Goal: Task Accomplishment & Management: Manage account settings

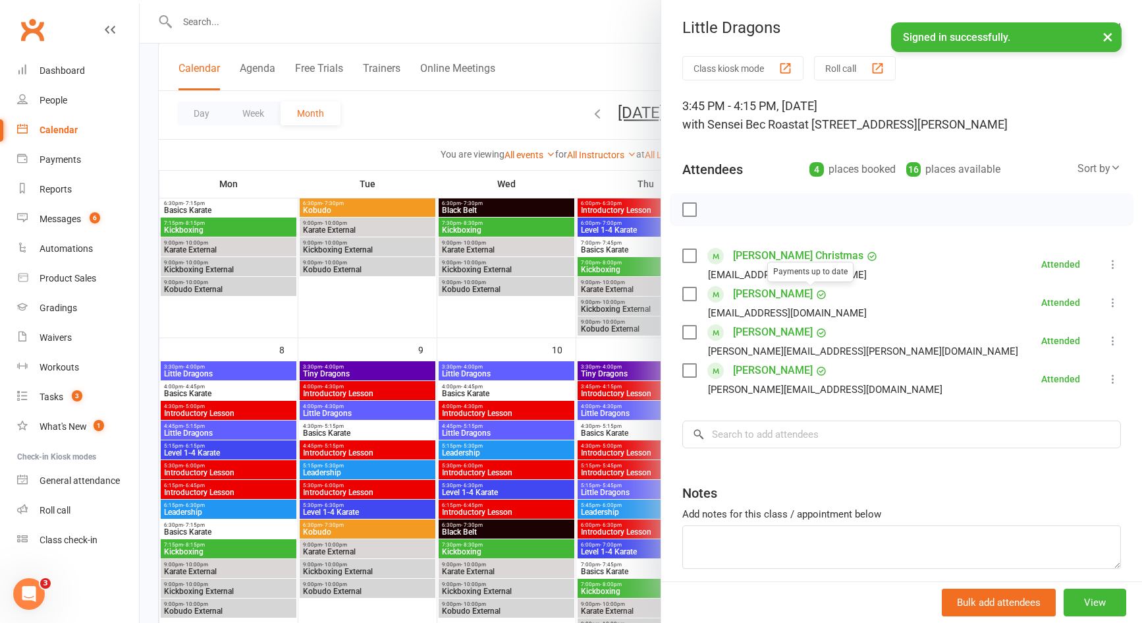
scroll to position [263, 0]
click at [86, 277] on div "Product Sales" at bounding box center [68, 278] width 57 height 11
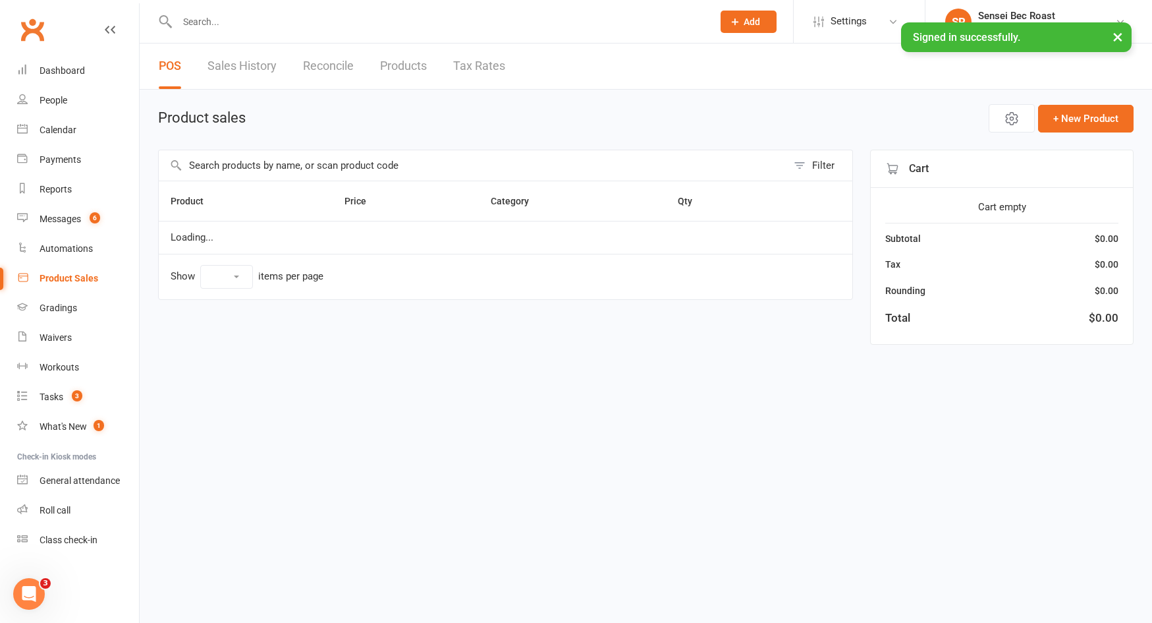
select select "10"
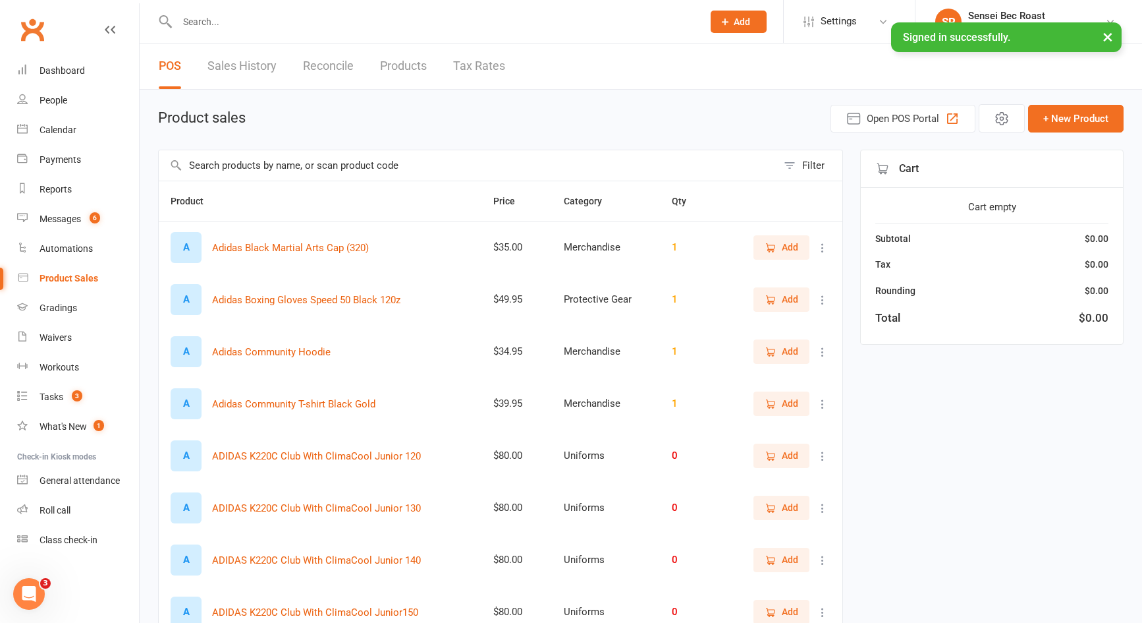
click at [270, 171] on input "text" at bounding box center [468, 165] width 619 height 30
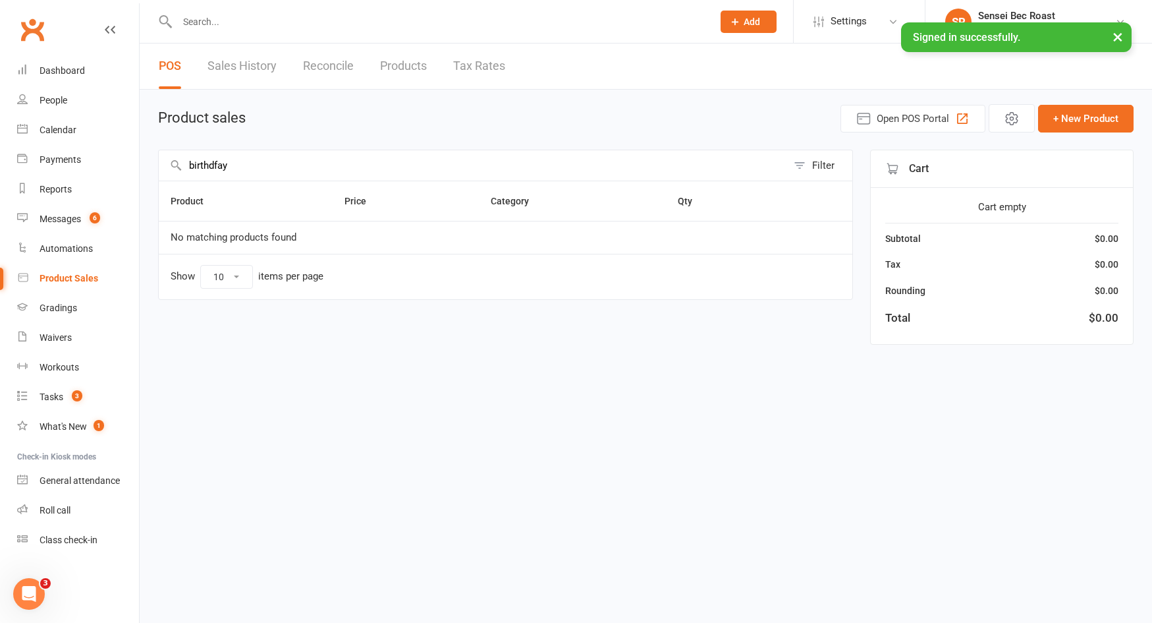
click at [221, 169] on input "birthdfay" at bounding box center [473, 165] width 628 height 30
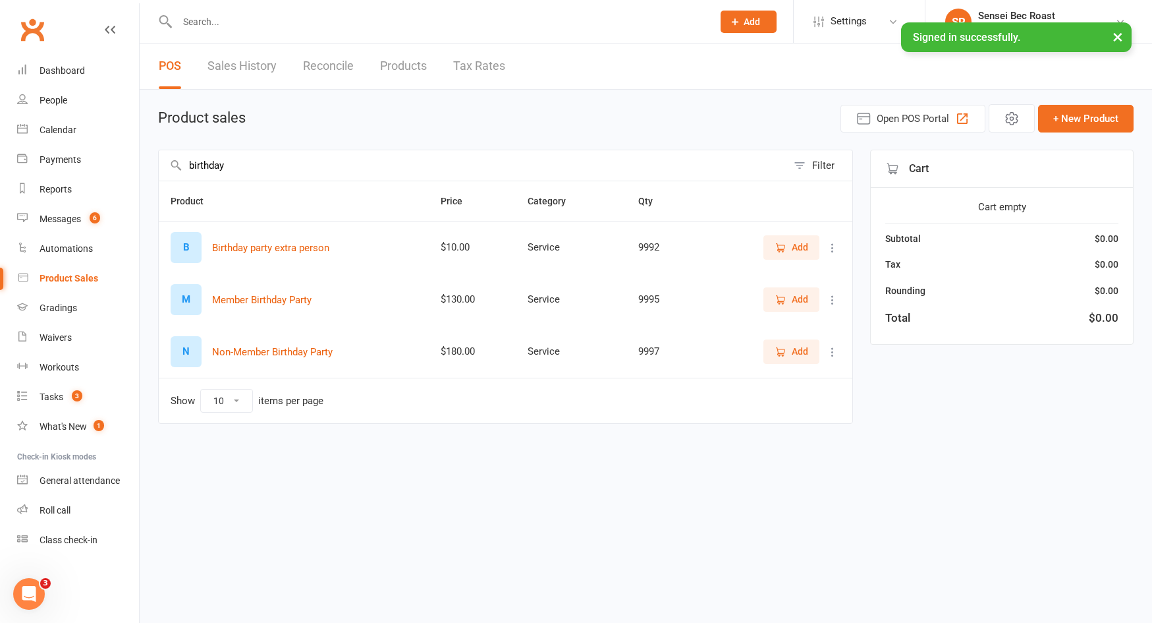
type input "birthday"
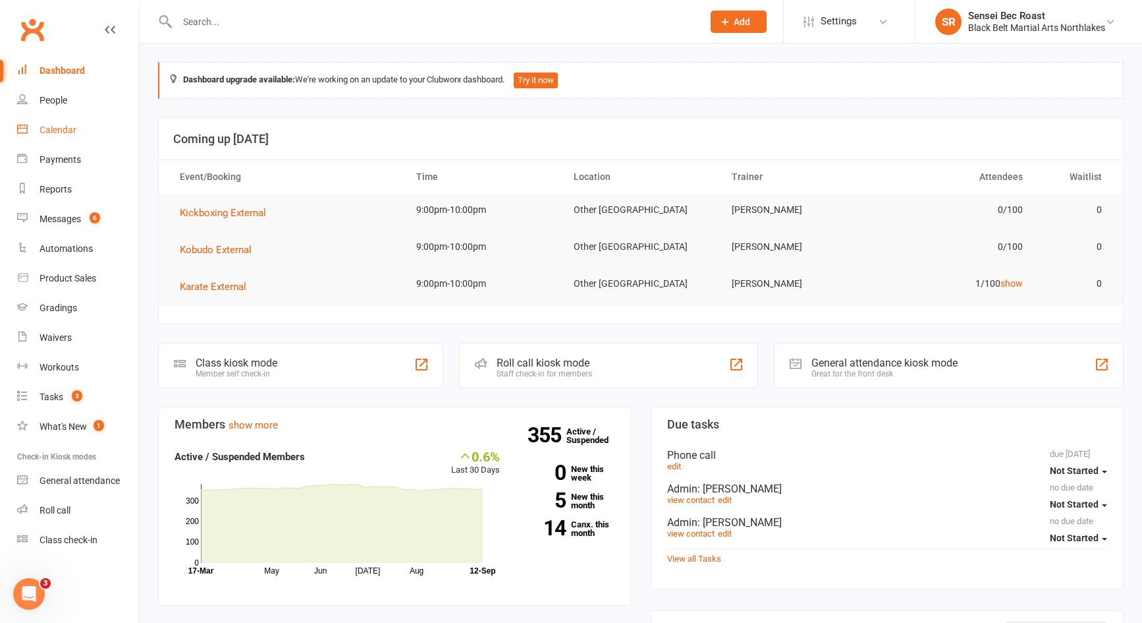
click at [66, 138] on link "Calendar" at bounding box center [78, 130] width 122 height 30
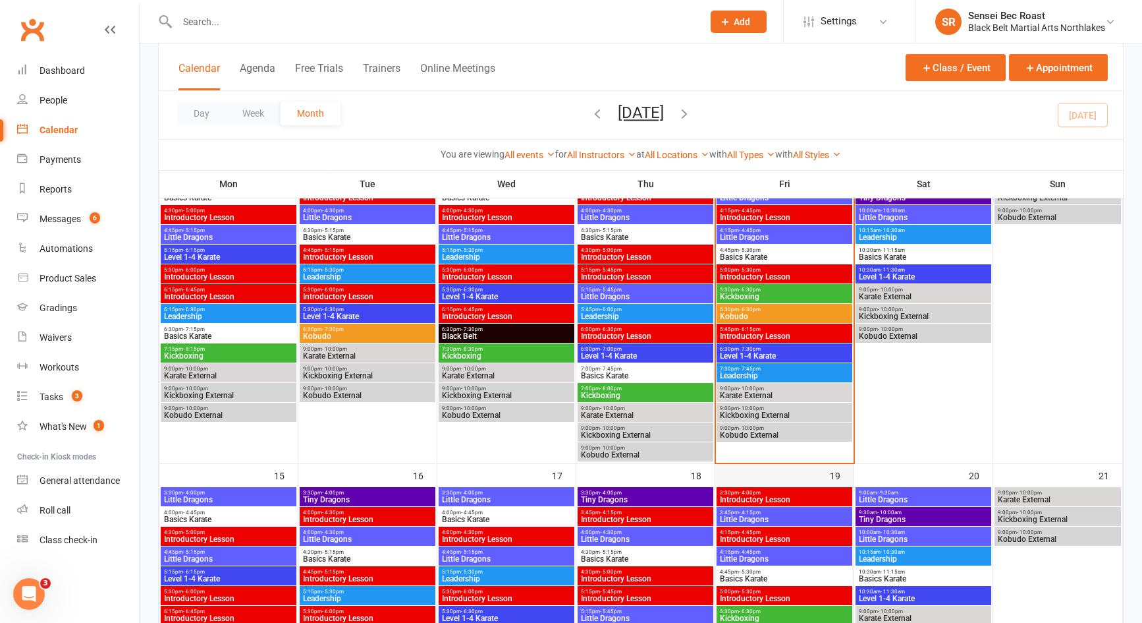
scroll to position [461, 0]
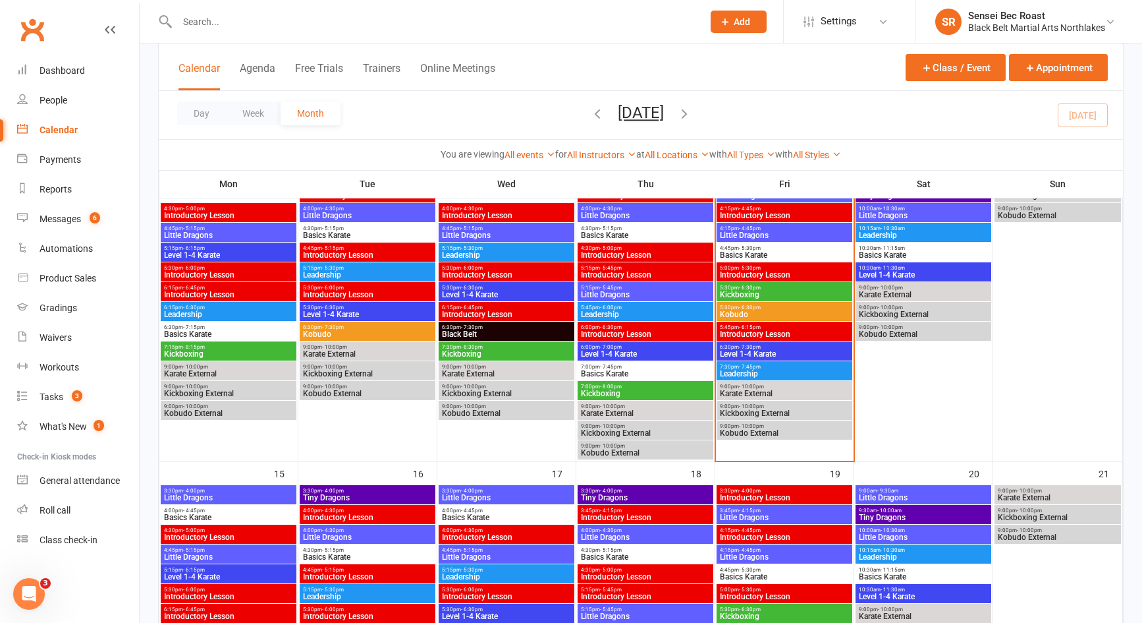
click at [808, 377] on div "7:30pm - 7:45pm Leadership" at bounding box center [785, 370] width 136 height 19
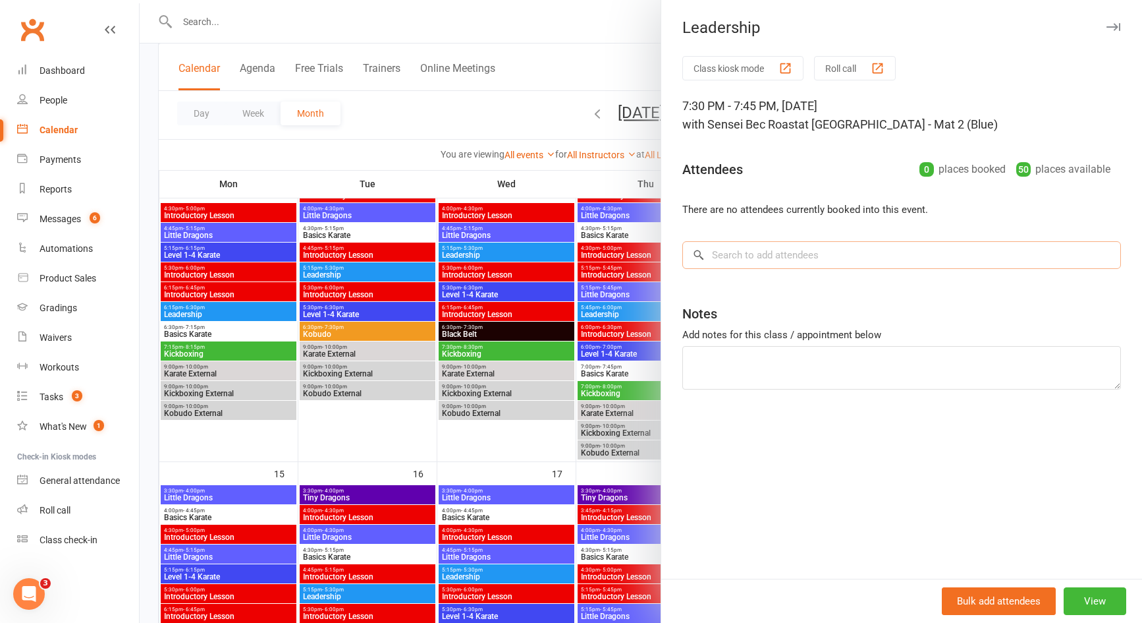
click at [788, 266] on input "search" at bounding box center [901, 255] width 439 height 28
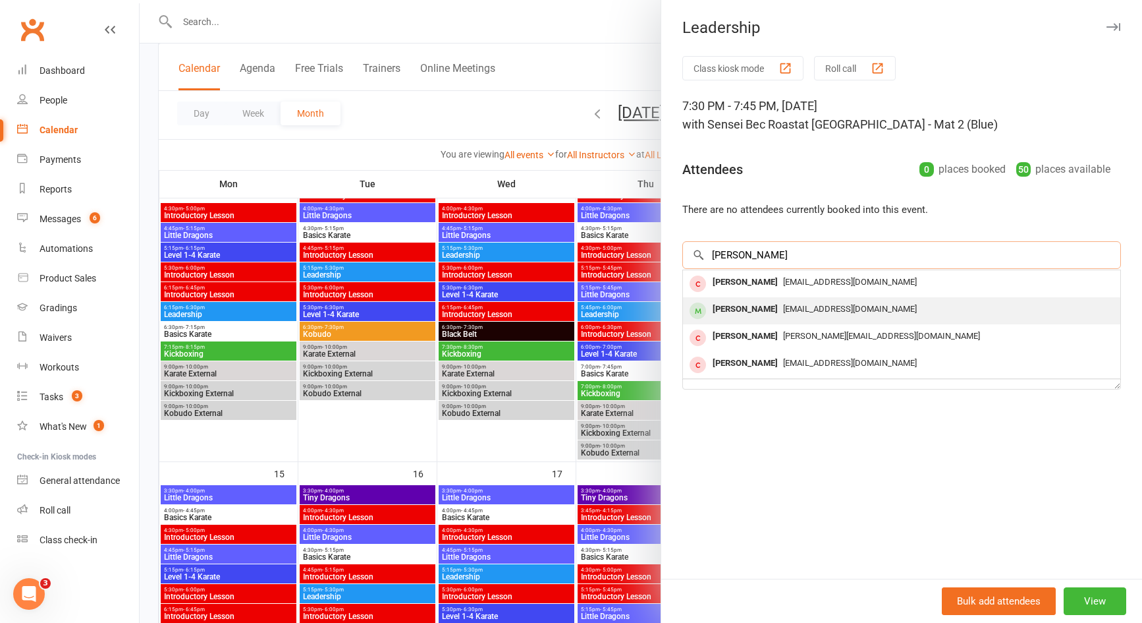
type input "[PERSON_NAME]"
click at [783, 305] on span "[EMAIL_ADDRESS][DOMAIN_NAME]" at bounding box center [850, 309] width 134 height 10
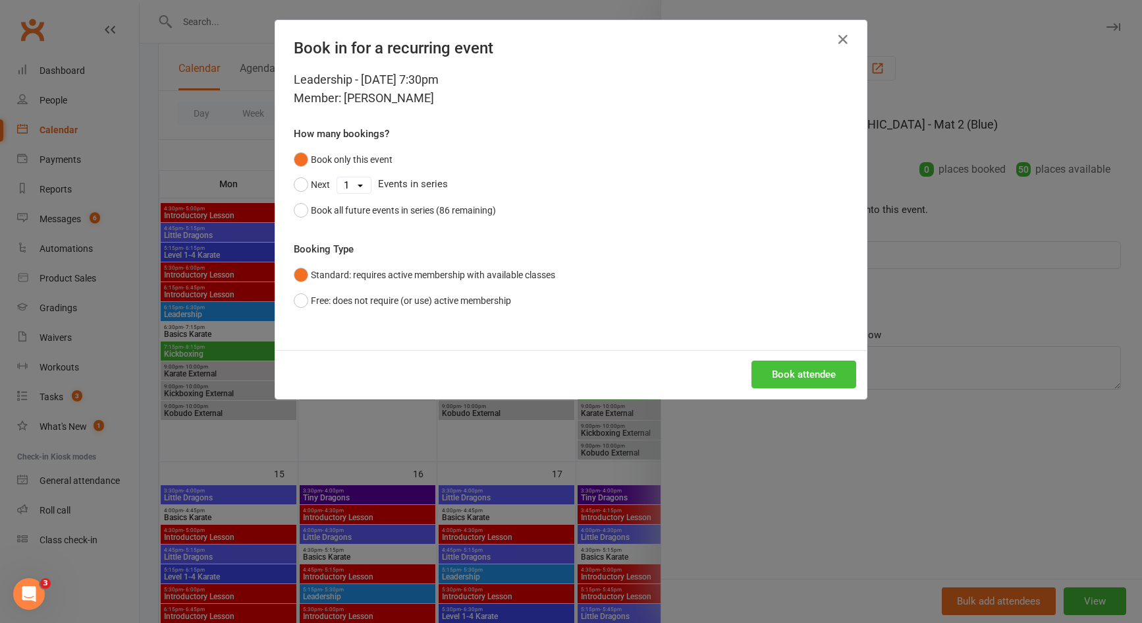
click at [795, 370] on button "Book attendee" at bounding box center [804, 374] width 105 height 28
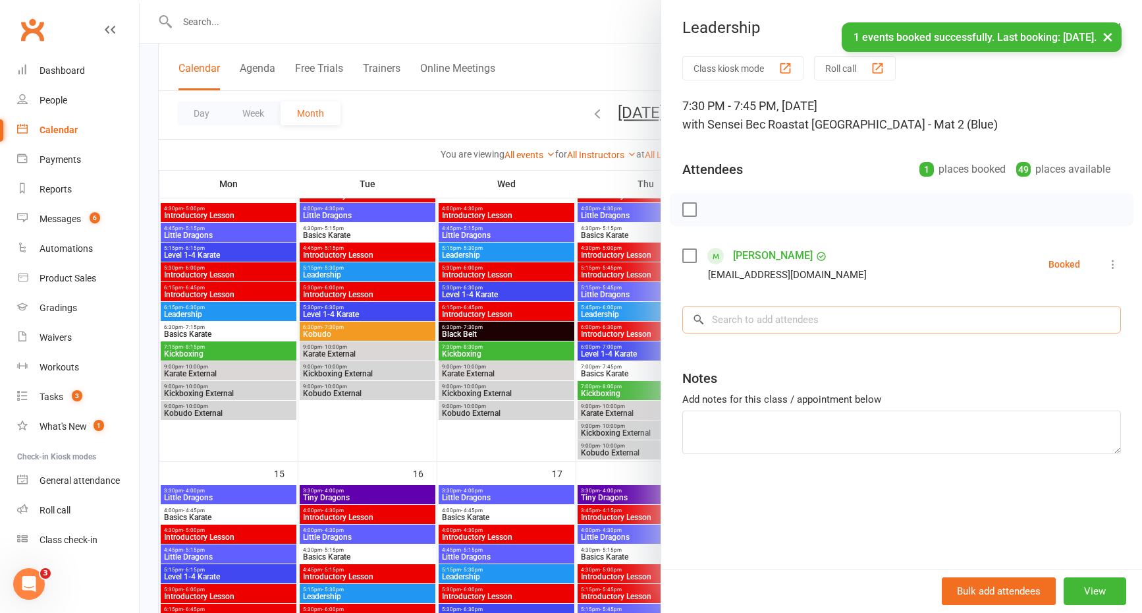
click at [789, 320] on input "search" at bounding box center [901, 320] width 439 height 28
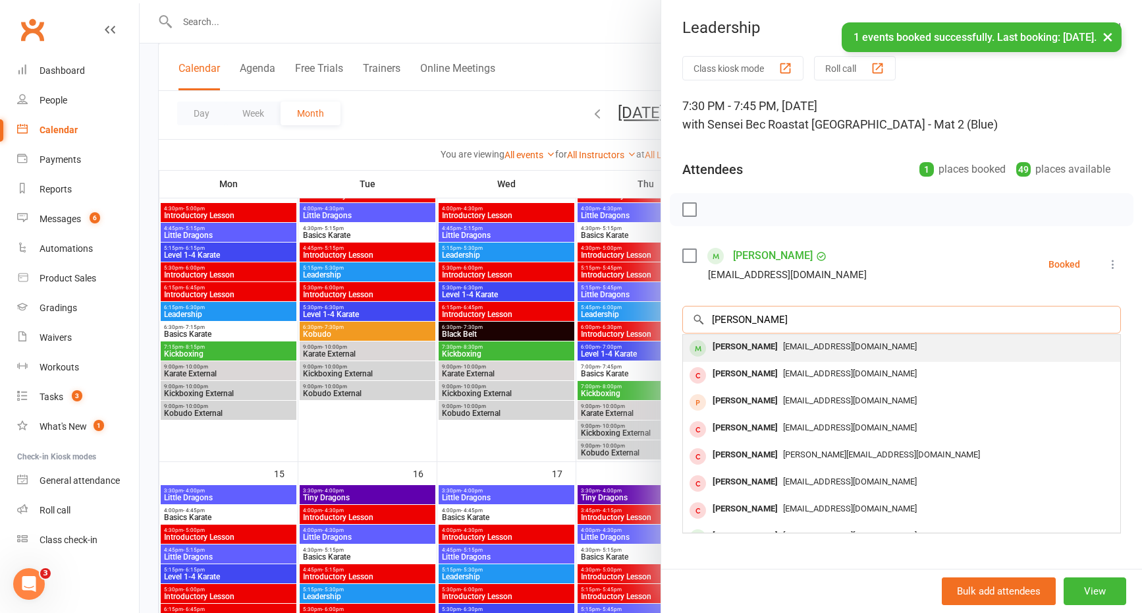
type input "[PERSON_NAME]"
click at [788, 344] on span "[EMAIL_ADDRESS][DOMAIN_NAME]" at bounding box center [850, 346] width 134 height 10
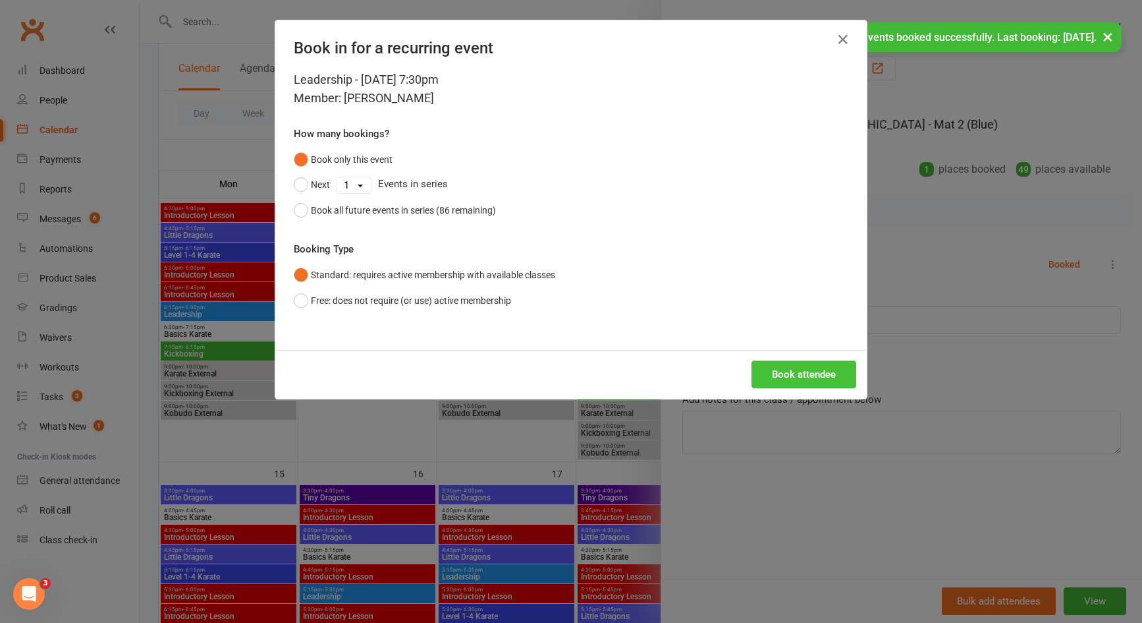
click at [789, 370] on button "Book attendee" at bounding box center [804, 374] width 105 height 28
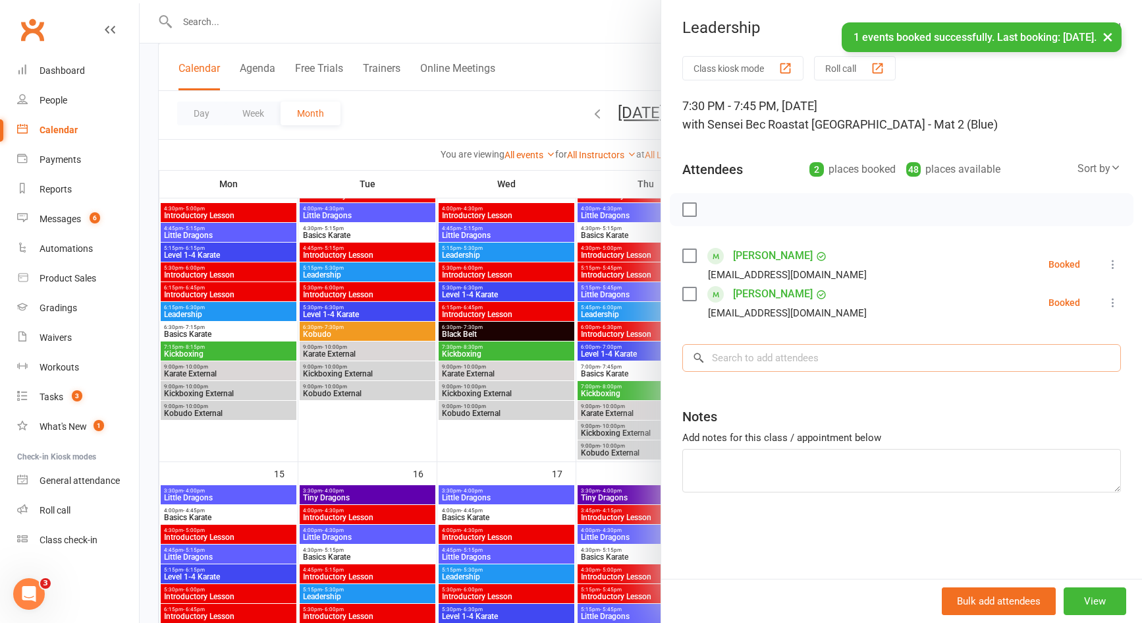
click at [785, 353] on input "search" at bounding box center [901, 358] width 439 height 28
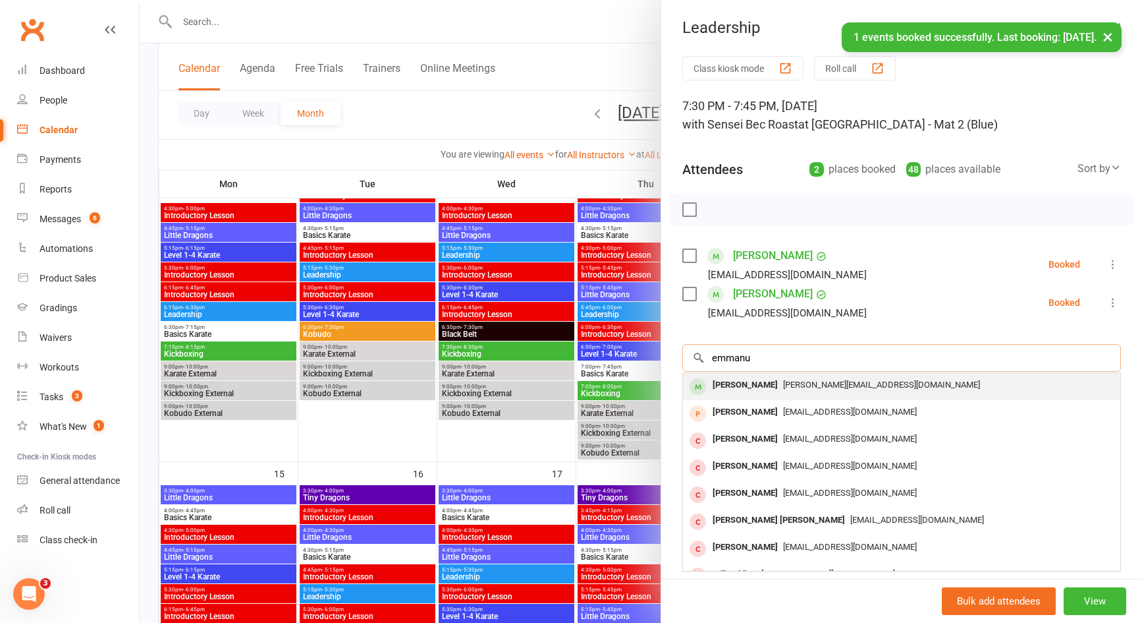
type input "emmanu"
click at [787, 384] on span "[PERSON_NAME][EMAIL_ADDRESS][DOMAIN_NAME]" at bounding box center [881, 384] width 197 height 10
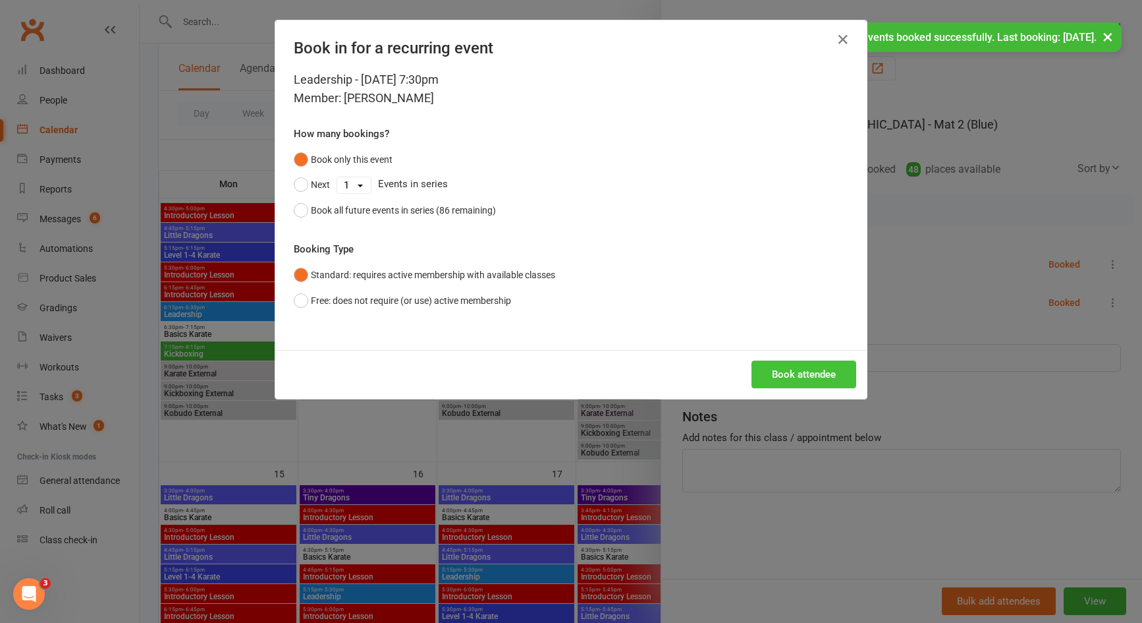
click at [792, 368] on button "Book attendee" at bounding box center [804, 374] width 105 height 28
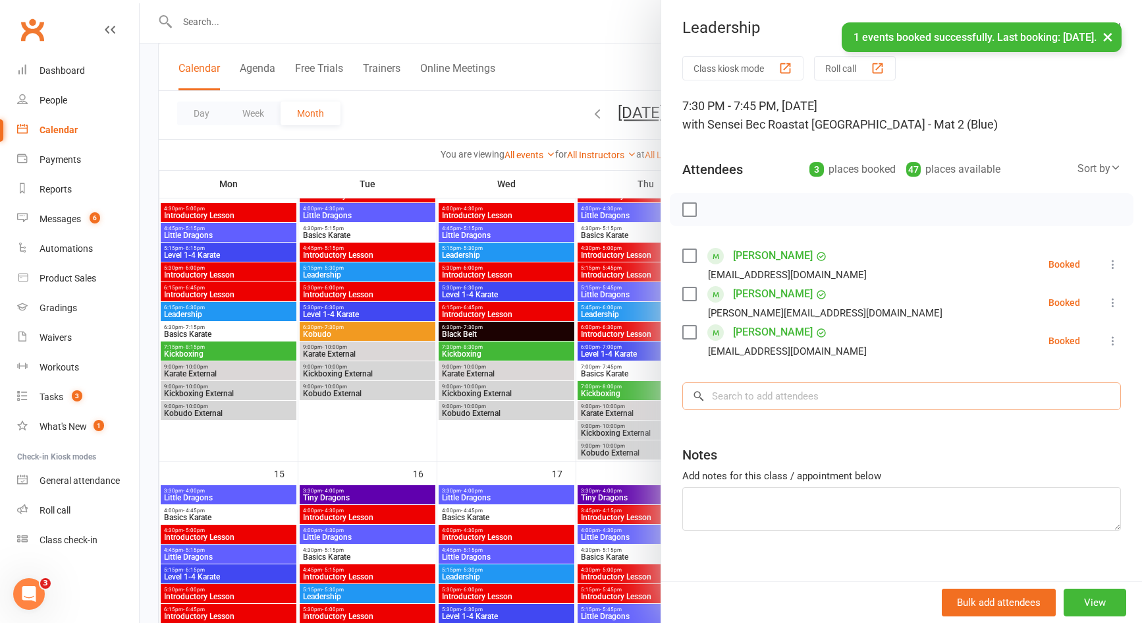
click at [779, 397] on input "search" at bounding box center [901, 396] width 439 height 28
type input "e"
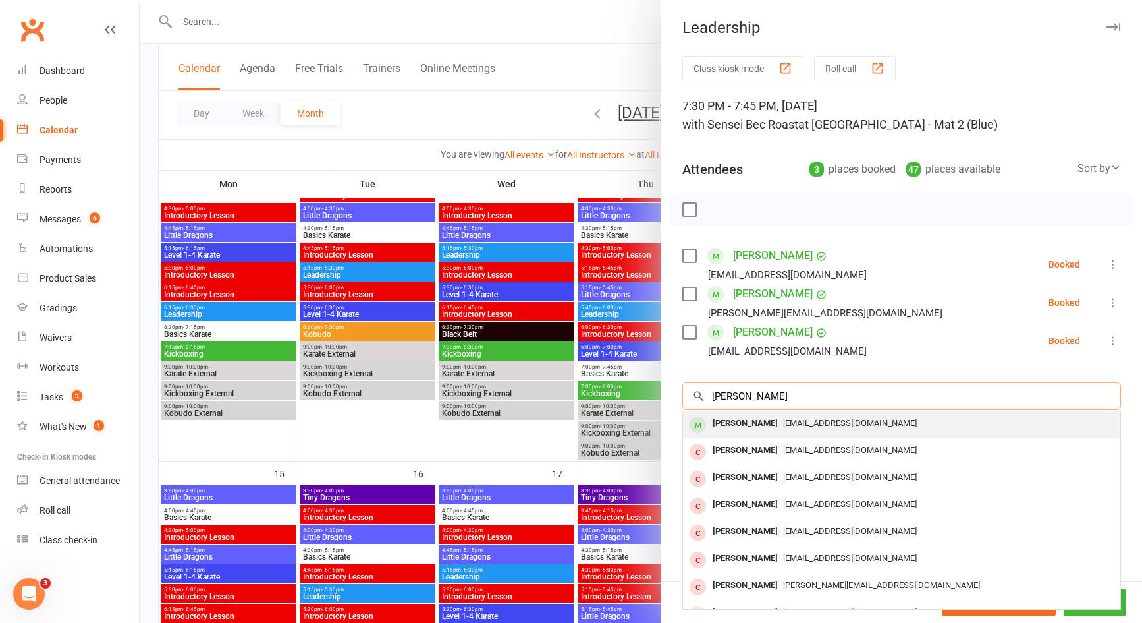
type input "[PERSON_NAME]"
click at [785, 422] on span "[EMAIL_ADDRESS][DOMAIN_NAME]" at bounding box center [850, 423] width 134 height 10
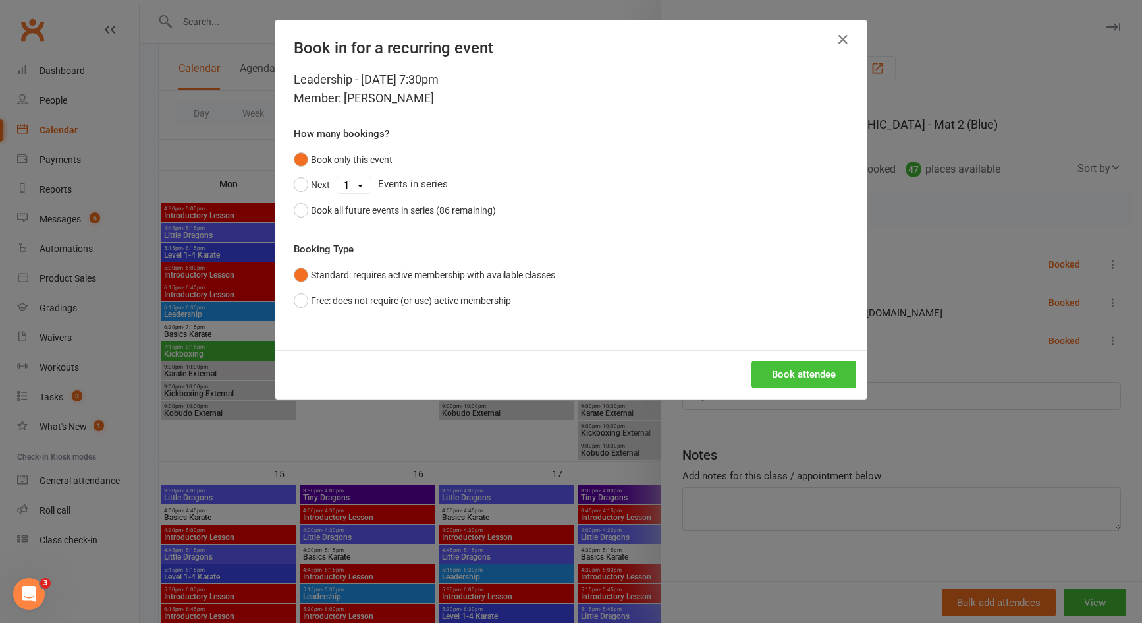
click at [788, 385] on button "Book attendee" at bounding box center [804, 374] width 105 height 28
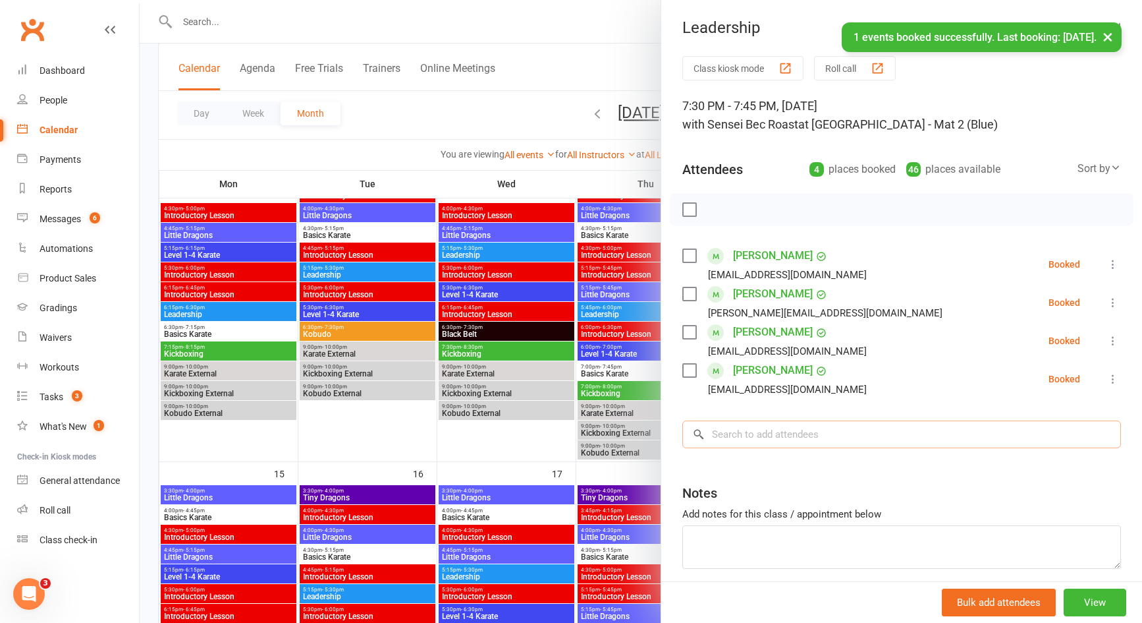
click at [781, 432] on input "search" at bounding box center [901, 434] width 439 height 28
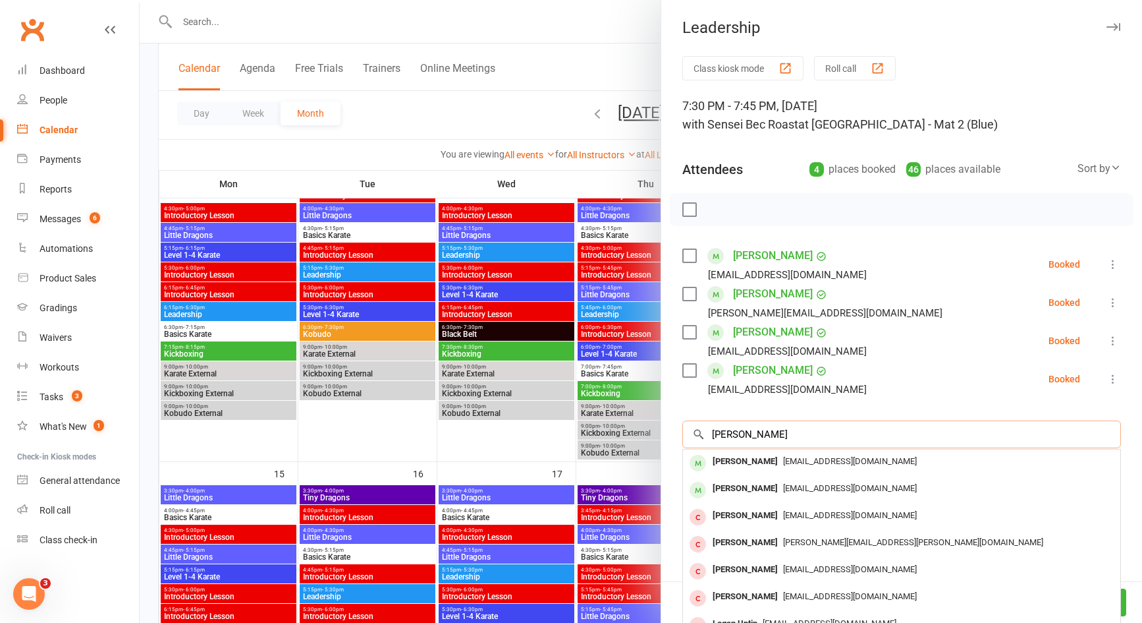
type input "[PERSON_NAME]"
click at [783, 463] on span "[EMAIL_ADDRESS][DOMAIN_NAME]" at bounding box center [850, 461] width 134 height 10
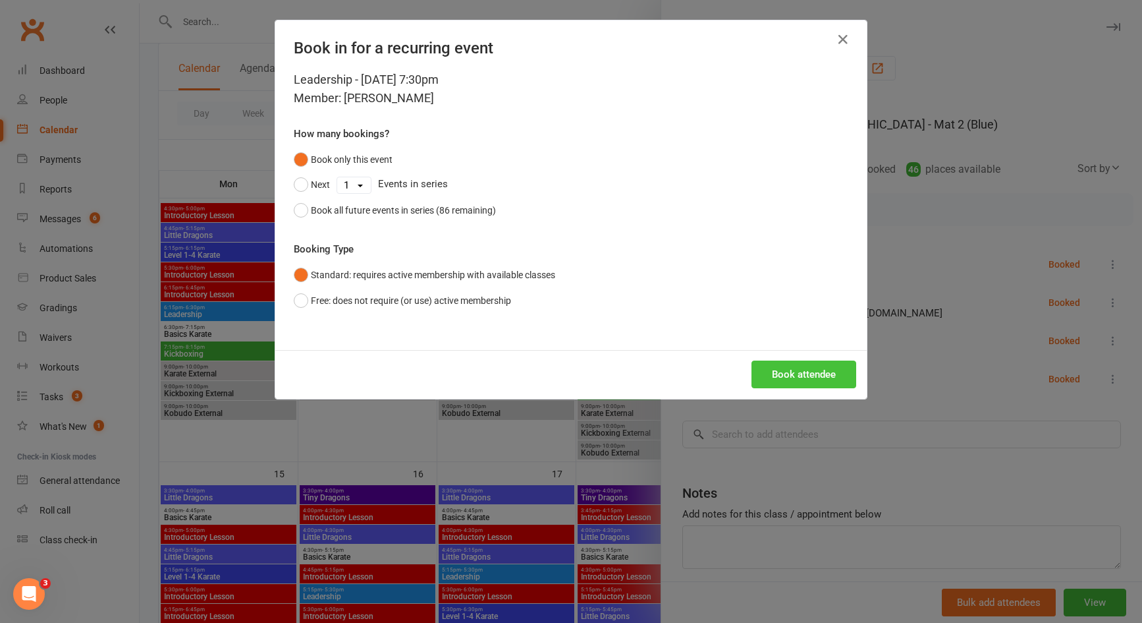
click at [765, 362] on button "Book attendee" at bounding box center [804, 374] width 105 height 28
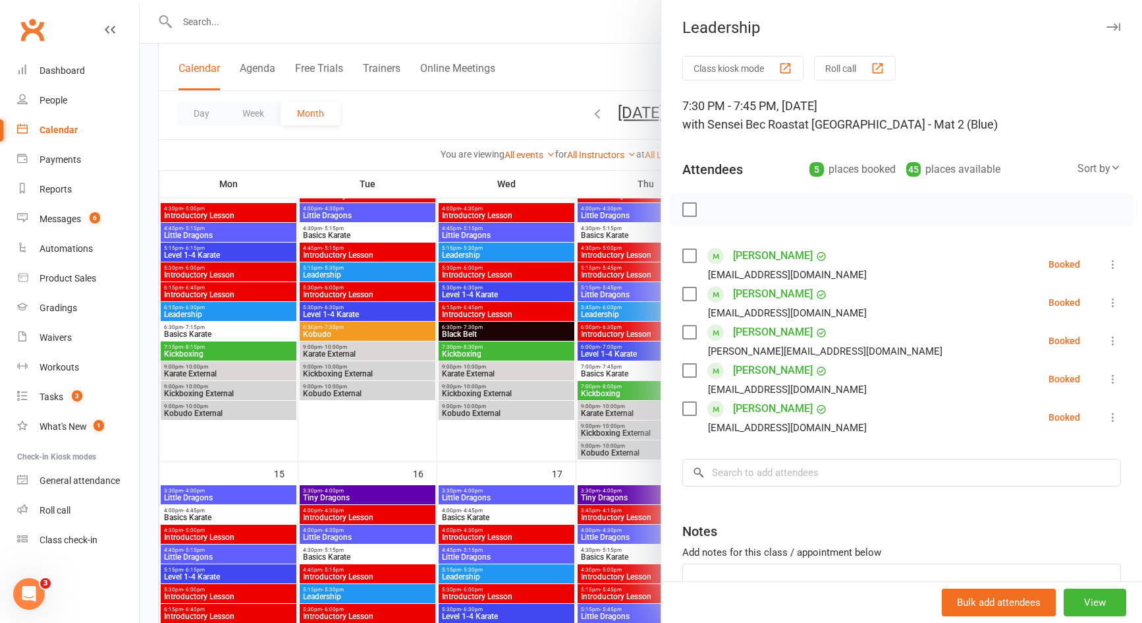
click at [1107, 268] on icon at bounding box center [1113, 264] width 13 height 13
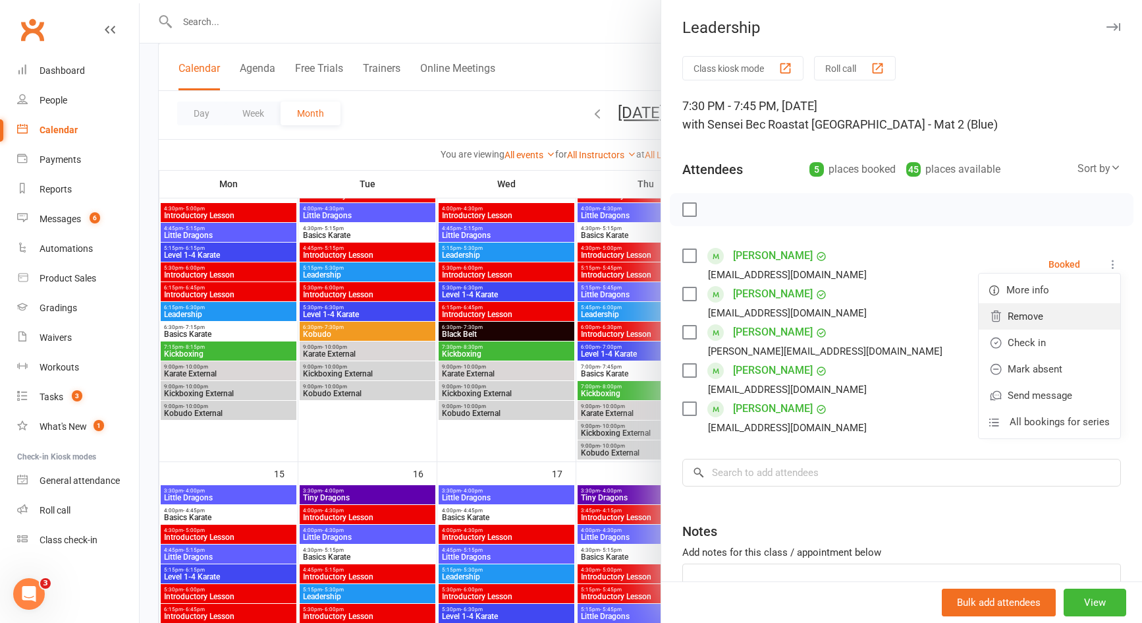
click at [1051, 312] on link "Remove" at bounding box center [1050, 316] width 142 height 26
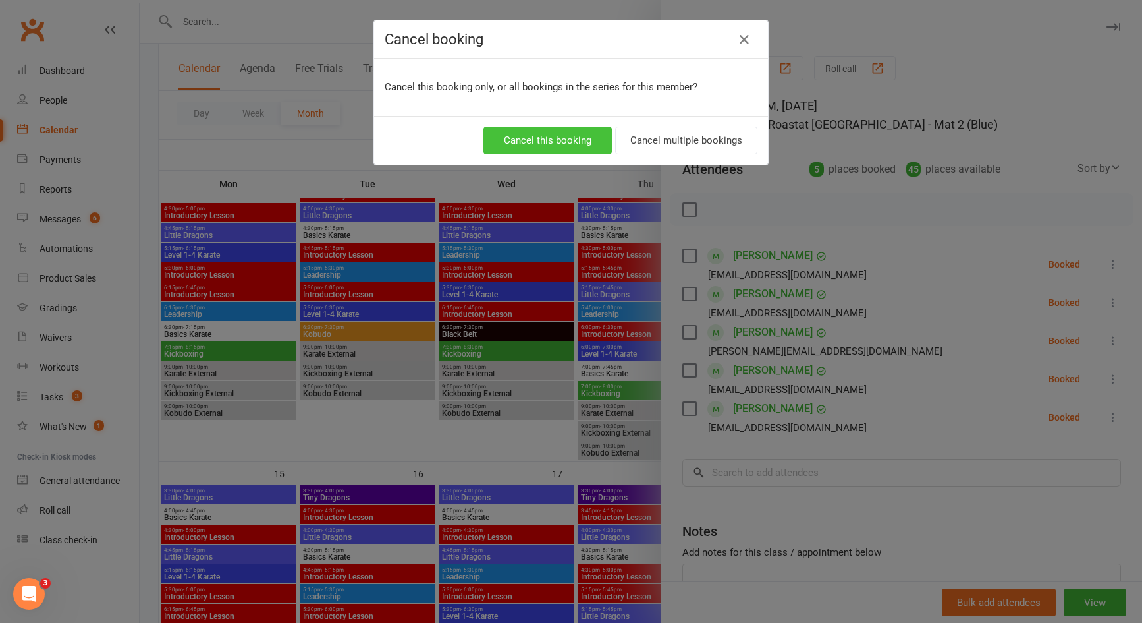
click at [572, 139] on button "Cancel this booking" at bounding box center [548, 140] width 128 height 28
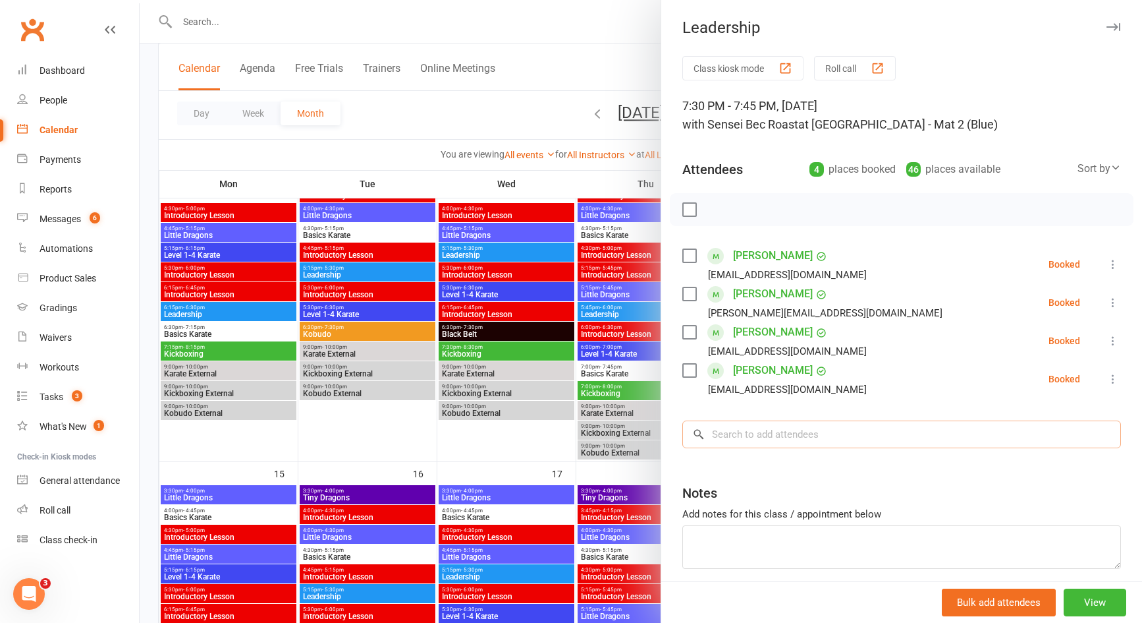
click at [771, 430] on input "search" at bounding box center [901, 434] width 439 height 28
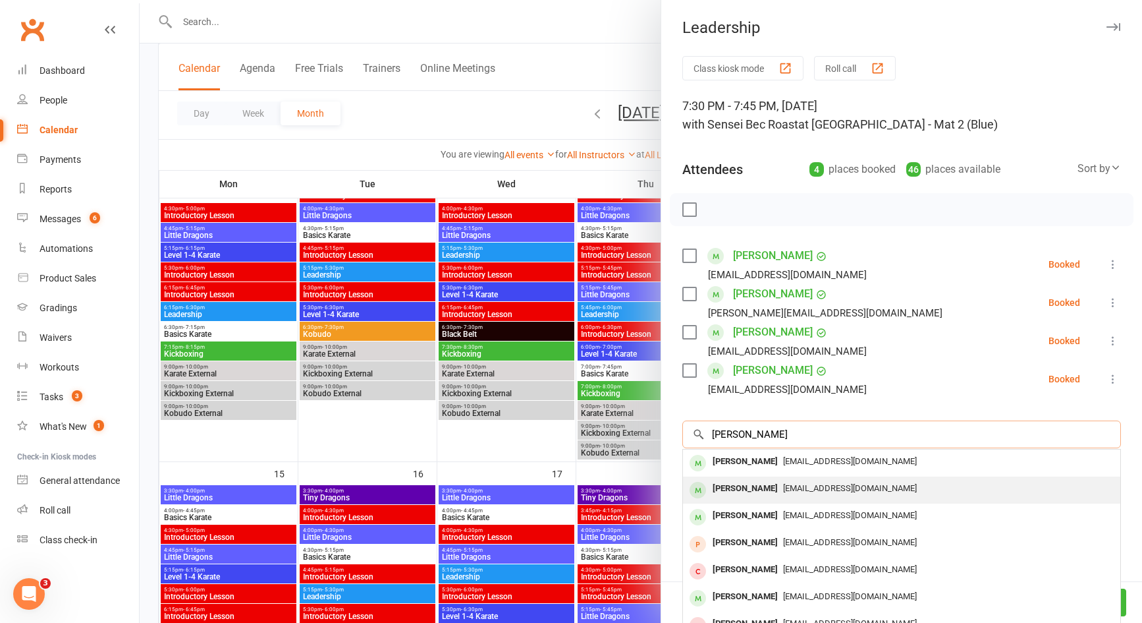
type input "[PERSON_NAME]"
click at [767, 482] on div "[PERSON_NAME]" at bounding box center [745, 488] width 76 height 19
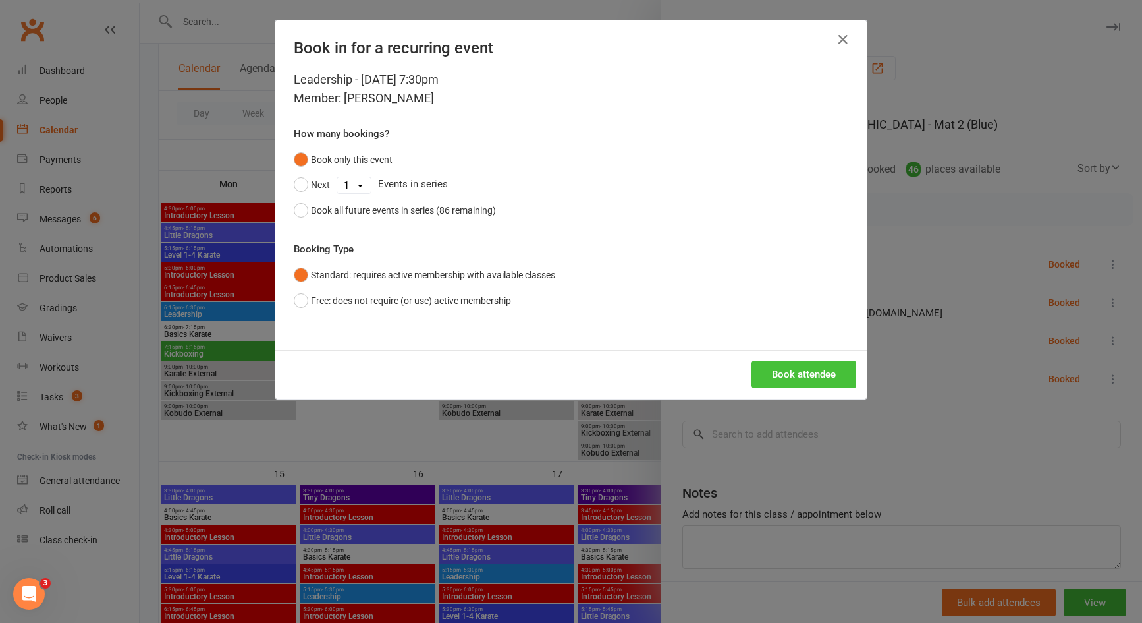
click at [777, 374] on button "Book attendee" at bounding box center [804, 374] width 105 height 28
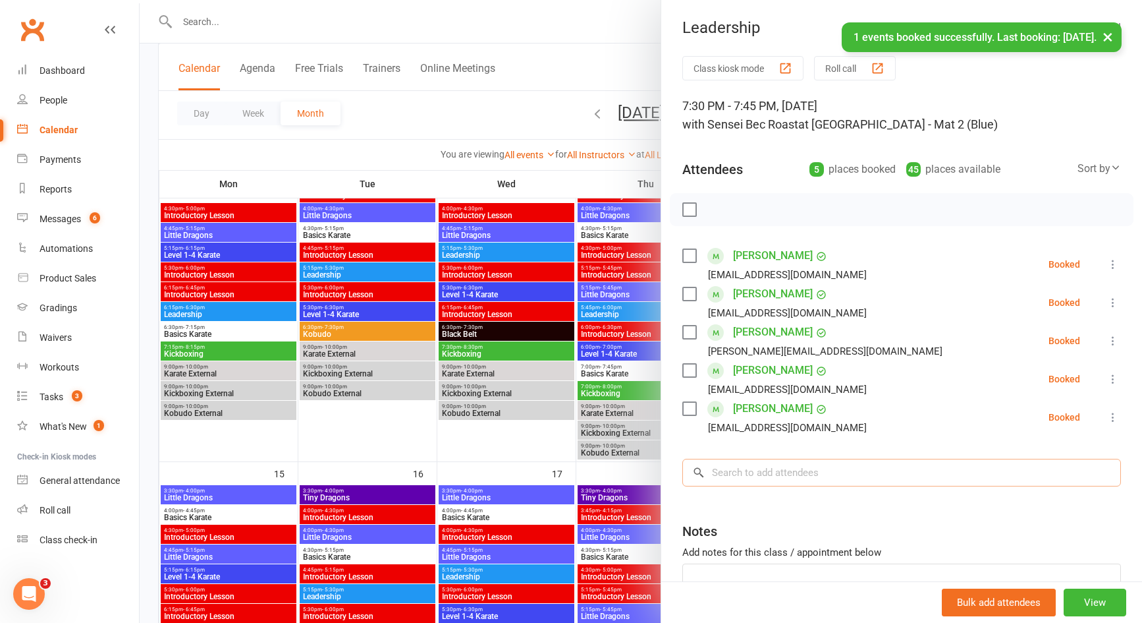
click at [750, 470] on input "search" at bounding box center [901, 472] width 439 height 28
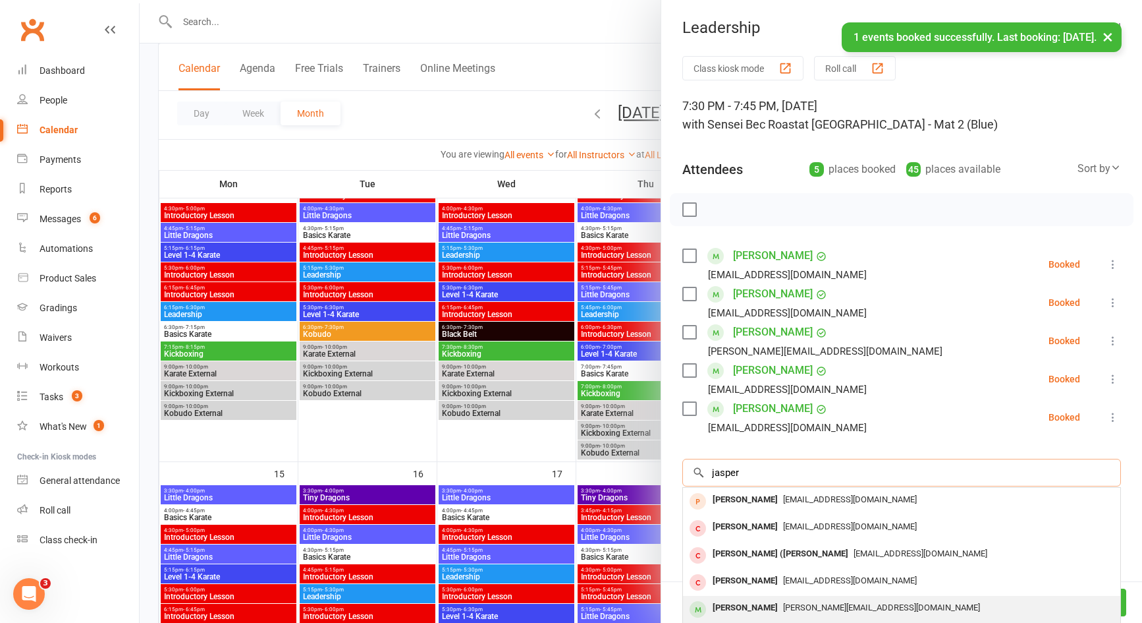
type input "jasper"
click at [754, 605] on div "[PERSON_NAME]" at bounding box center [745, 607] width 76 height 19
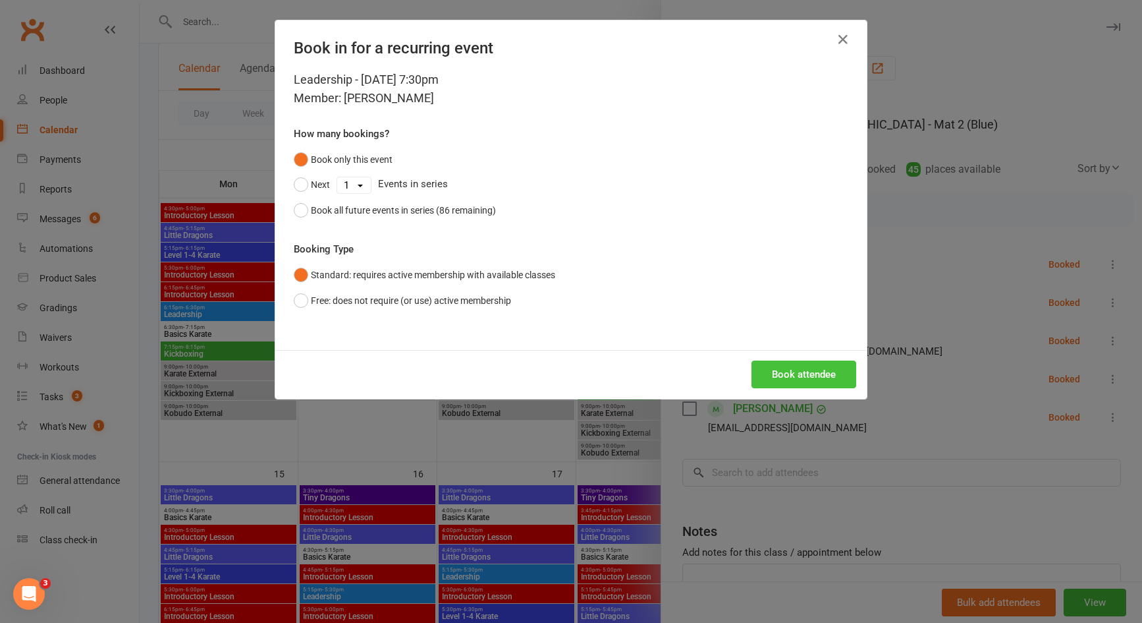
click at [773, 375] on button "Book attendee" at bounding box center [804, 374] width 105 height 28
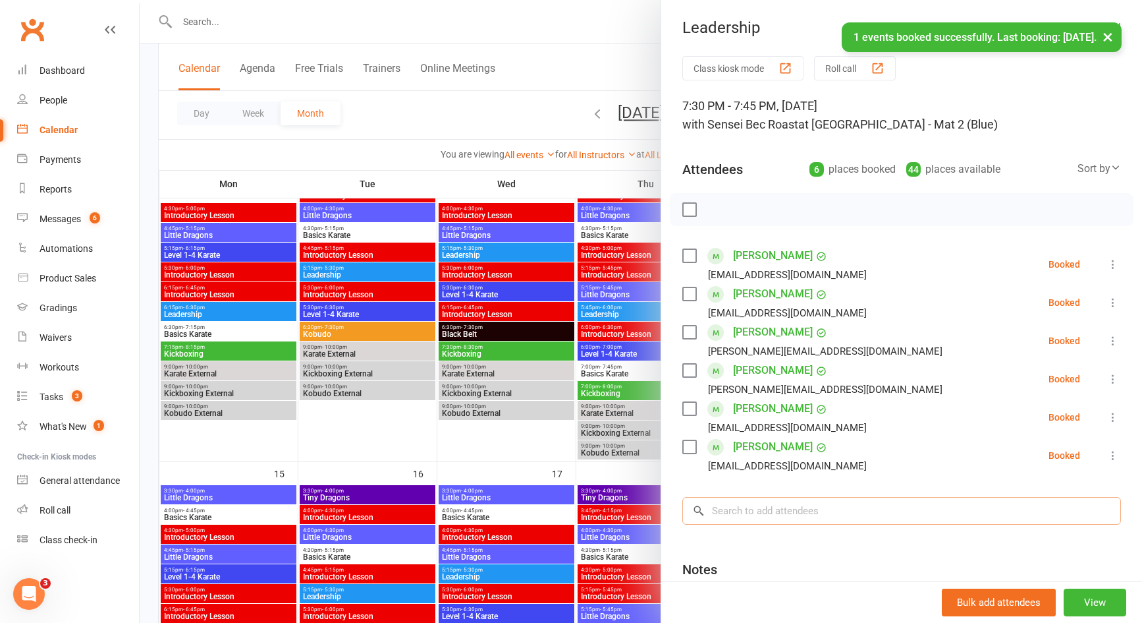
click at [758, 516] on input "search" at bounding box center [901, 511] width 439 height 28
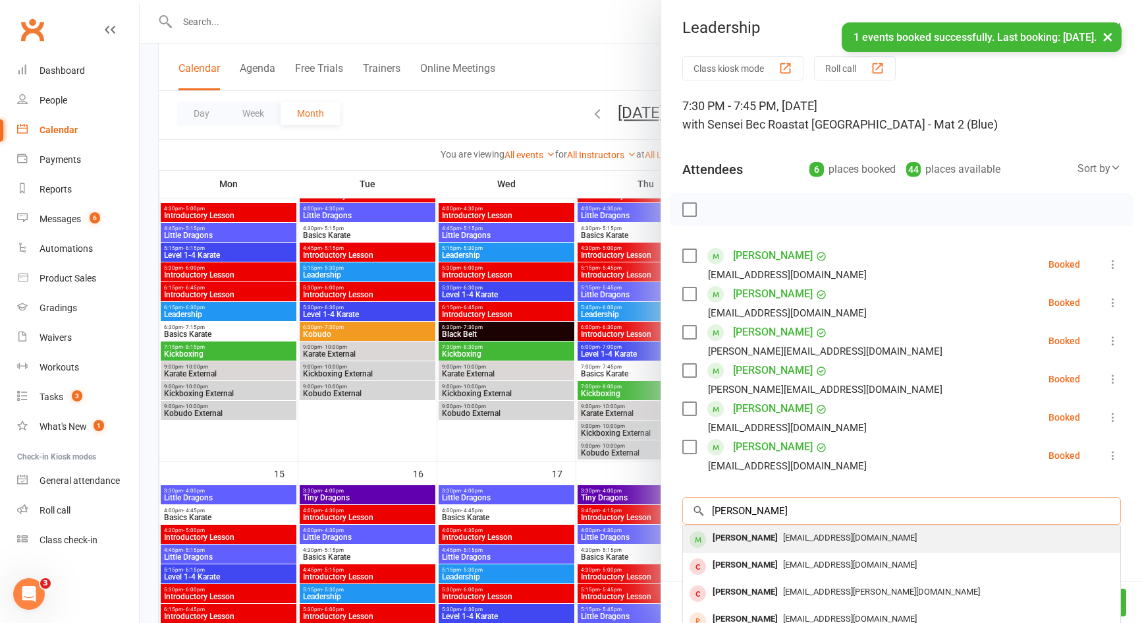
type input "[PERSON_NAME]"
click at [757, 540] on div "[PERSON_NAME]" at bounding box center [745, 537] width 76 height 19
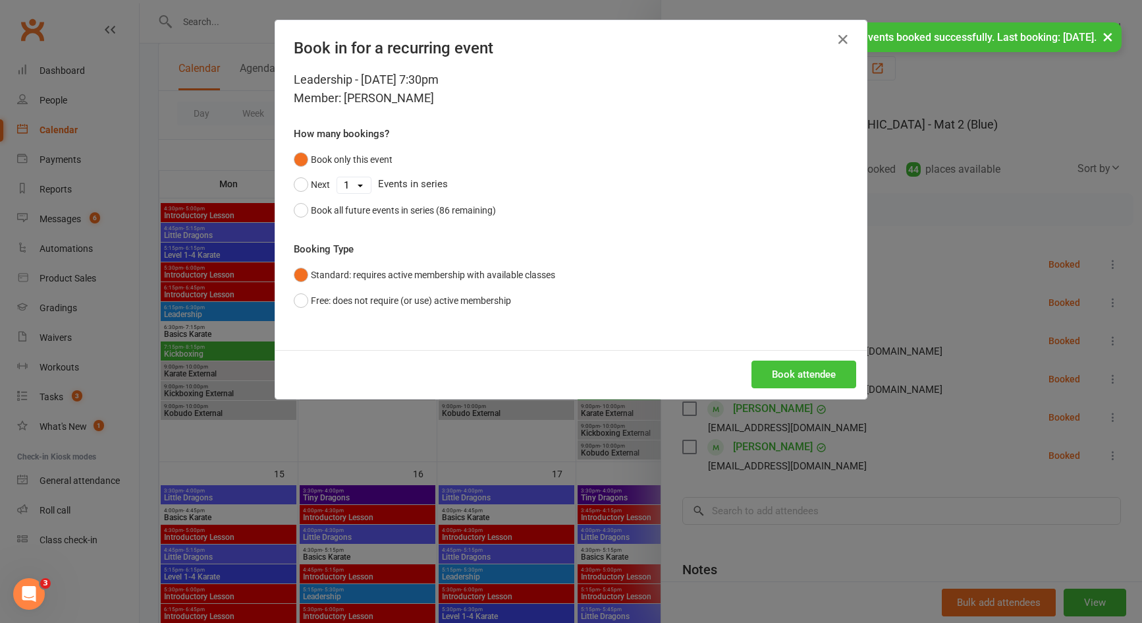
click at [768, 383] on button "Book attendee" at bounding box center [804, 374] width 105 height 28
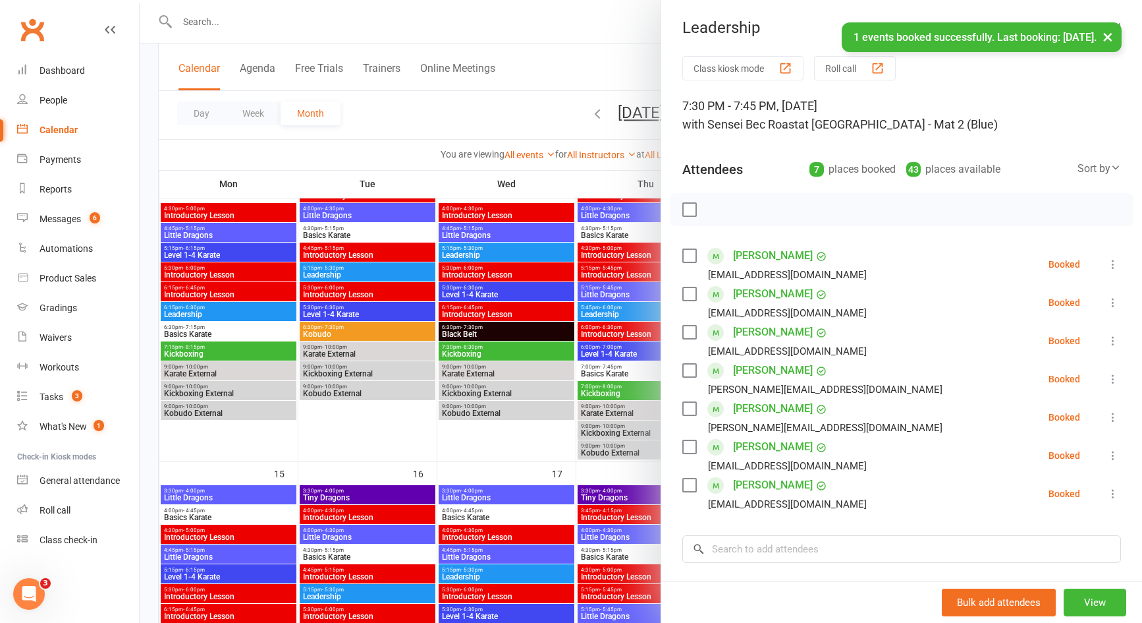
click at [682, 210] on label at bounding box center [688, 209] width 13 height 13
click at [714, 206] on icon "button" at bounding box center [718, 209] width 14 height 14
